Goal: Task Accomplishment & Management: Manage account settings

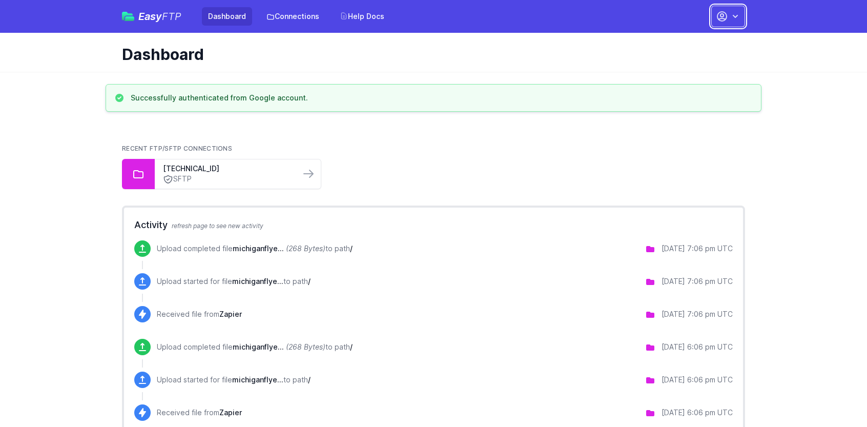
click at [726, 25] on button "button" at bounding box center [728, 17] width 34 height 22
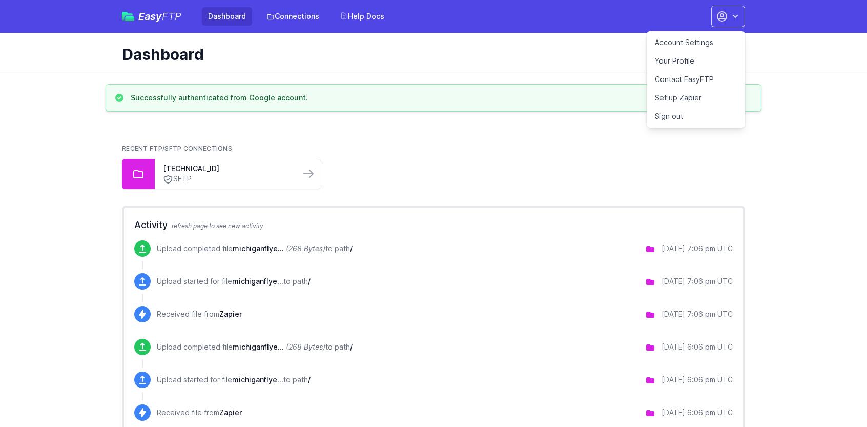
click at [675, 40] on link "Account Settings" at bounding box center [696, 42] width 98 height 18
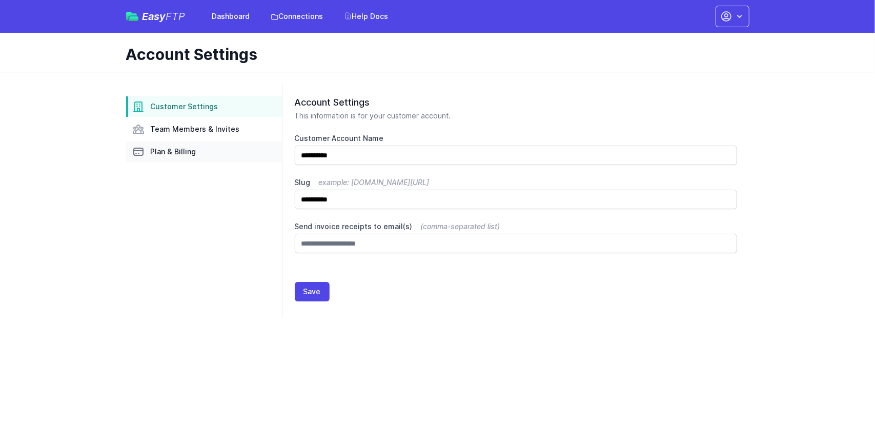
click at [189, 152] on span "Plan & Billing" at bounding box center [174, 152] width 46 height 10
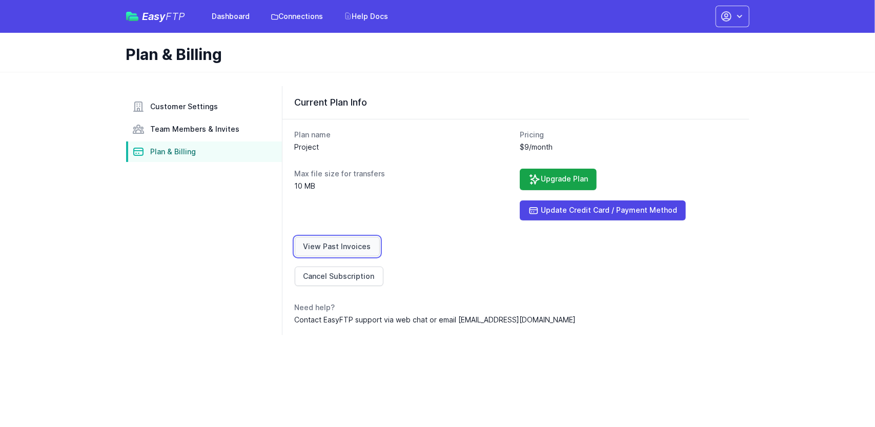
click at [354, 245] on link "View Past Invoices" at bounding box center [337, 246] width 85 height 19
